Goal: Task Accomplishment & Management: Manage account settings

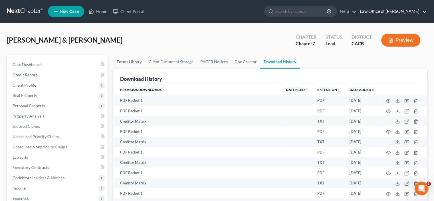
click at [376, 13] on link "Law Office of William E. Krall, Jr." at bounding box center [392, 11] width 70 height 10
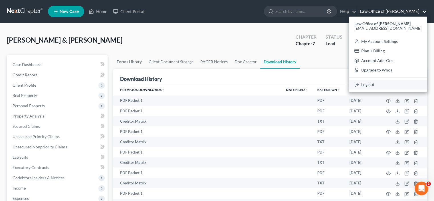
click at [357, 89] on link "Log out" at bounding box center [388, 85] width 78 height 10
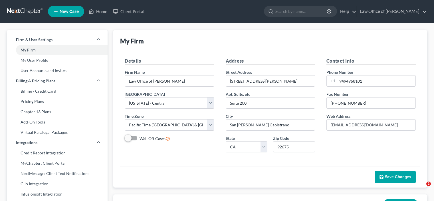
select select "7"
select select "29"
select select "4"
click at [363, 14] on link "Law Office of William E. Krall, Jr." at bounding box center [392, 11] width 70 height 10
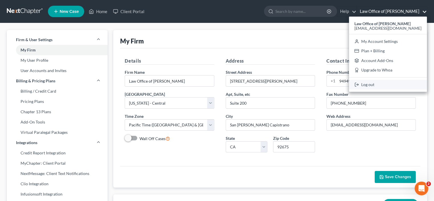
click at [357, 89] on link "Log out" at bounding box center [388, 85] width 78 height 10
